Goal: Transaction & Acquisition: Purchase product/service

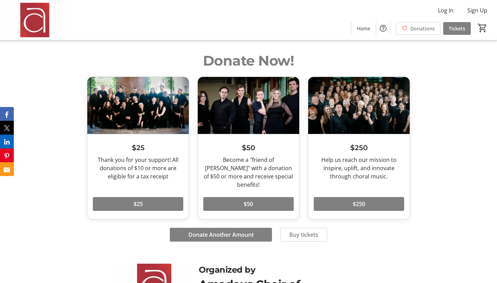
scroll to position [382, 0]
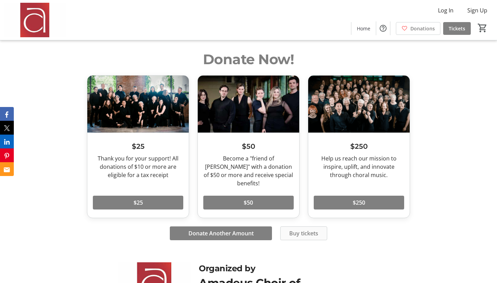
click at [299, 229] on span "Buy tickets" at bounding box center [303, 233] width 29 height 8
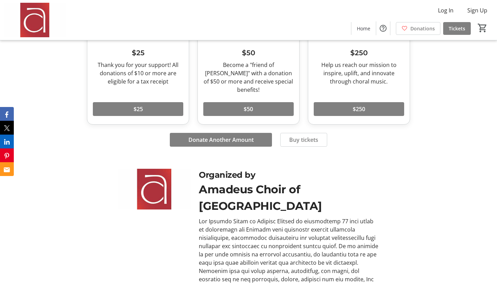
scroll to position [541, 0]
